Goal: Navigation & Orientation: Find specific page/section

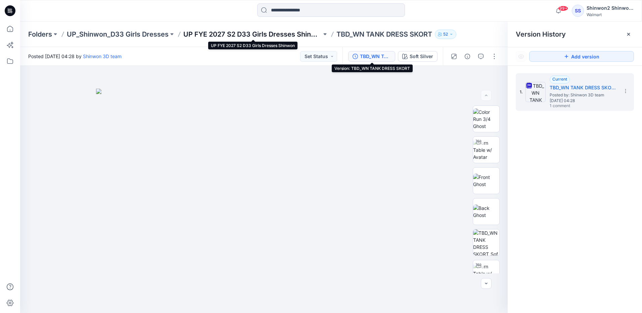
drag, startPoint x: 0, startPoint y: 0, endPoint x: 241, endPoint y: 30, distance: 243.1
click at [241, 30] on p "UP FYE 2027 S2 D33 Girls Dresses Shinwon" at bounding box center [252, 34] width 138 height 9
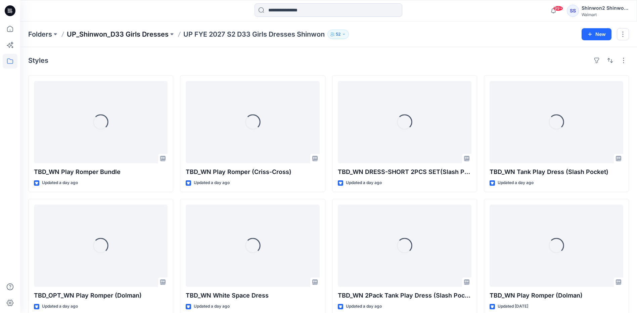
click at [124, 38] on p "UP_Shinwon_D33 Girls Dresses" at bounding box center [118, 34] width 102 height 9
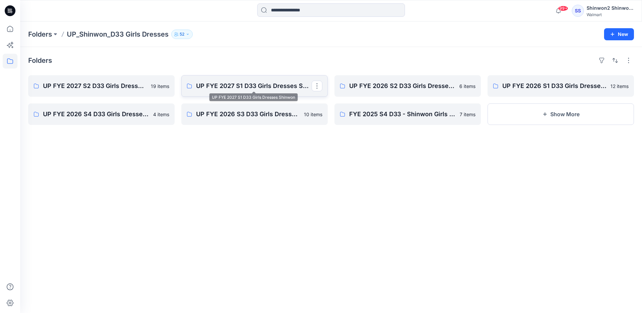
click at [266, 89] on p "UP FYE 2027 S1 D33 Girls Dresses Shinwon" at bounding box center [254, 85] width 116 height 9
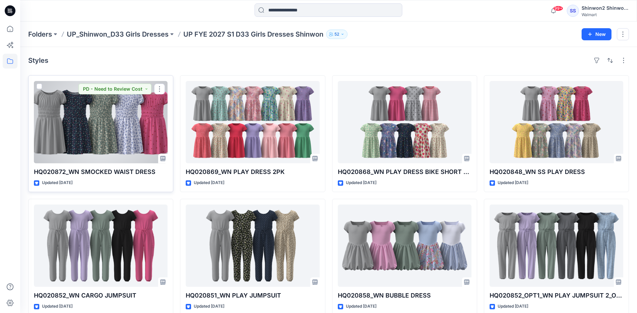
click at [83, 119] on div at bounding box center [101, 122] width 134 height 82
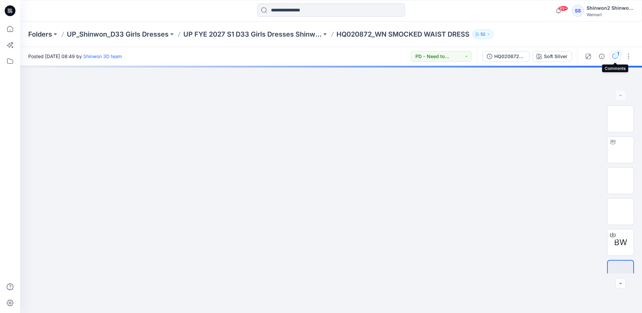
click at [616, 56] on div "1" at bounding box center [618, 53] width 7 height 7
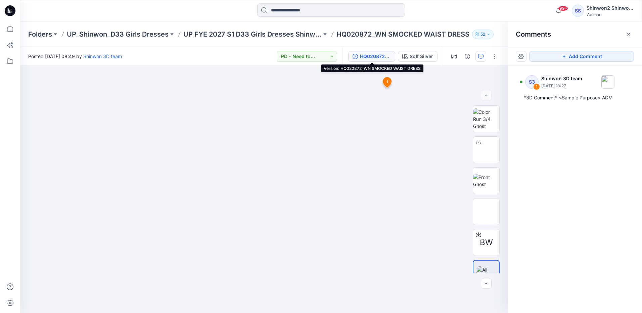
click at [379, 57] on div "HQ020872_WN SMOCKED WAIST DRESS" at bounding box center [375, 56] width 31 height 7
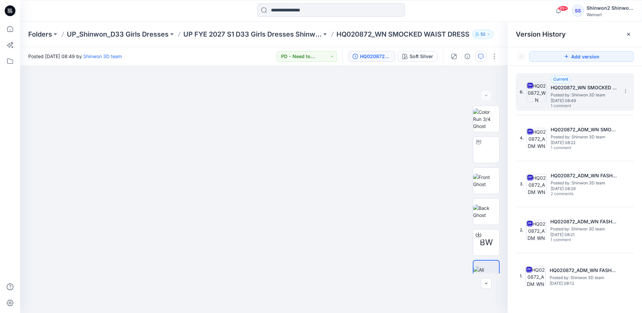
click at [571, 94] on span "Posted by: Shinwon 3D team" at bounding box center [584, 95] width 67 height 7
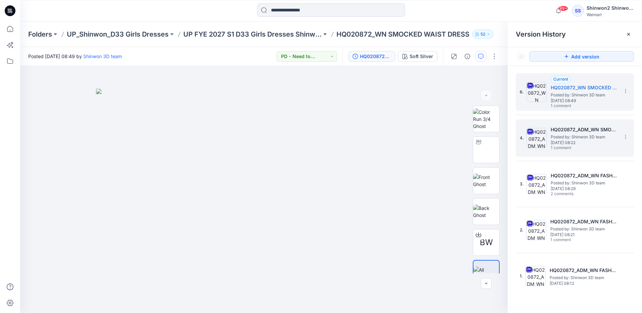
click at [566, 138] on span "Posted by: Shinwon 3D team" at bounding box center [584, 137] width 67 height 7
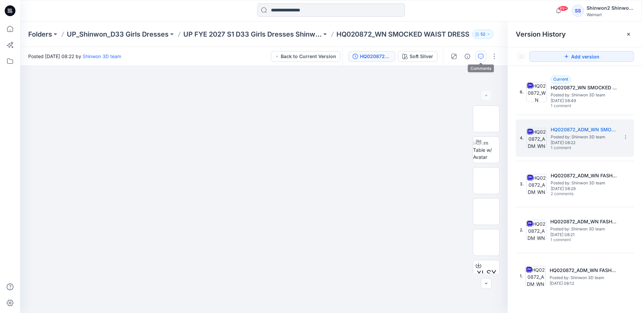
click at [482, 57] on icon "button" at bounding box center [480, 56] width 5 height 5
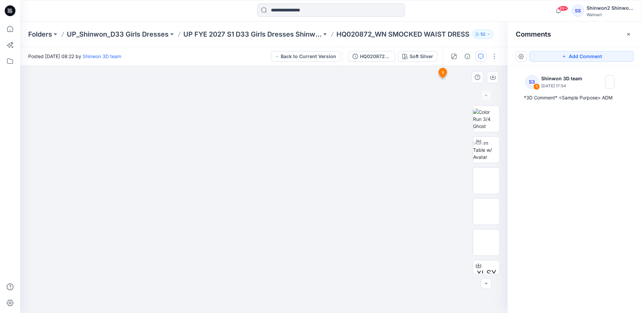
click at [442, 72] on span "1" at bounding box center [443, 73] width 2 height 6
